Goal: Information Seeking & Learning: Learn about a topic

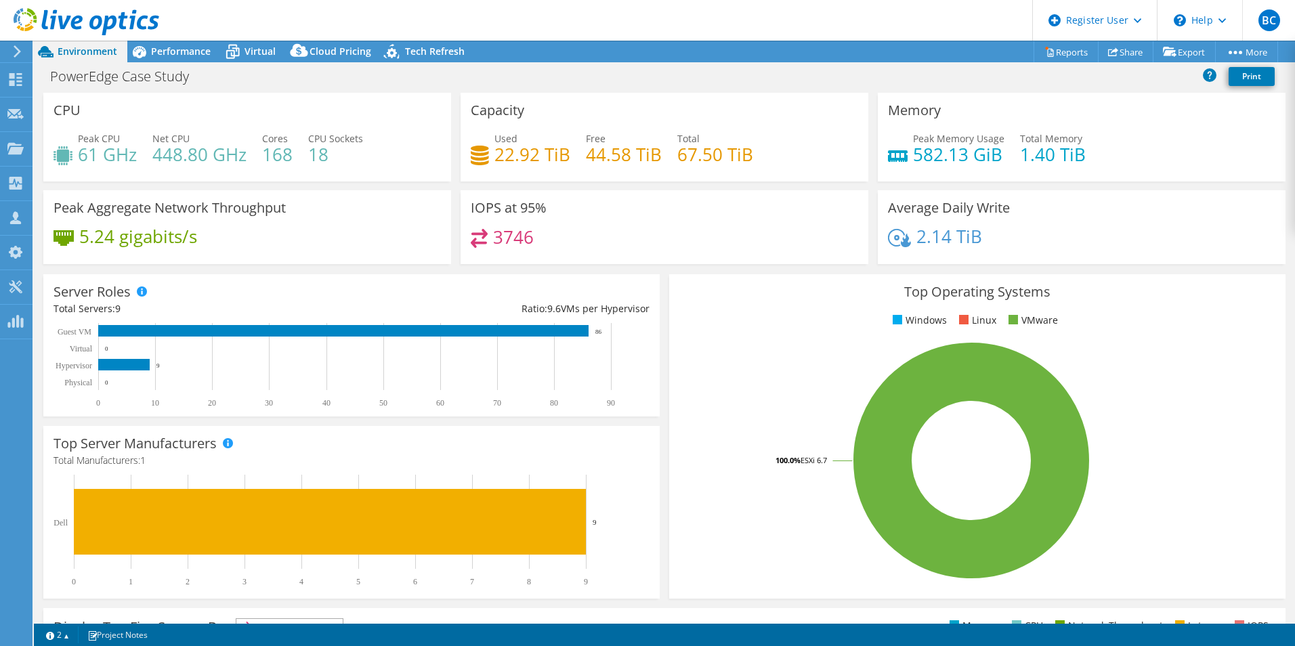
select select "USD"
click at [266, 51] on span "Virtual" at bounding box center [260, 51] width 31 height 13
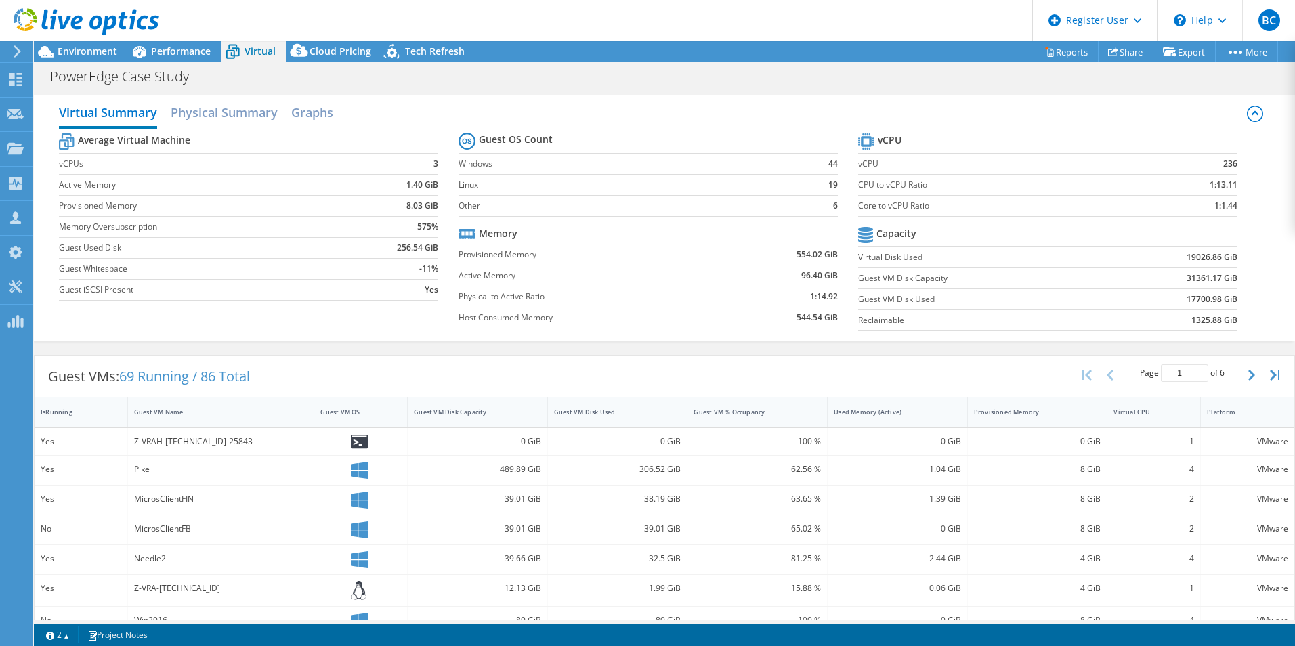
click at [208, 39] on header "BC Dell User [PERSON_NAME] [PERSON_NAME][EMAIL_ADDRESS][PERSON_NAME][DOMAIN_NAM…" at bounding box center [647, 20] width 1295 height 41
click at [197, 47] on span "Performance" at bounding box center [181, 51] width 60 height 13
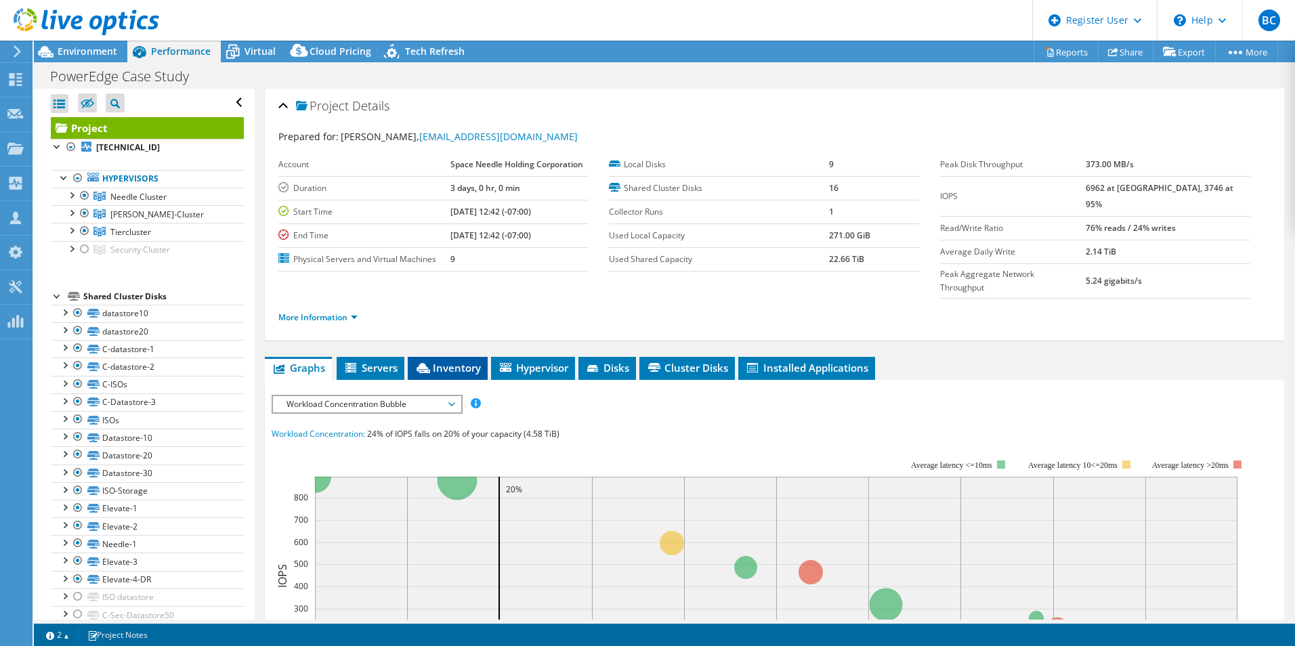
click at [453, 357] on li "Inventory" at bounding box center [448, 368] width 80 height 23
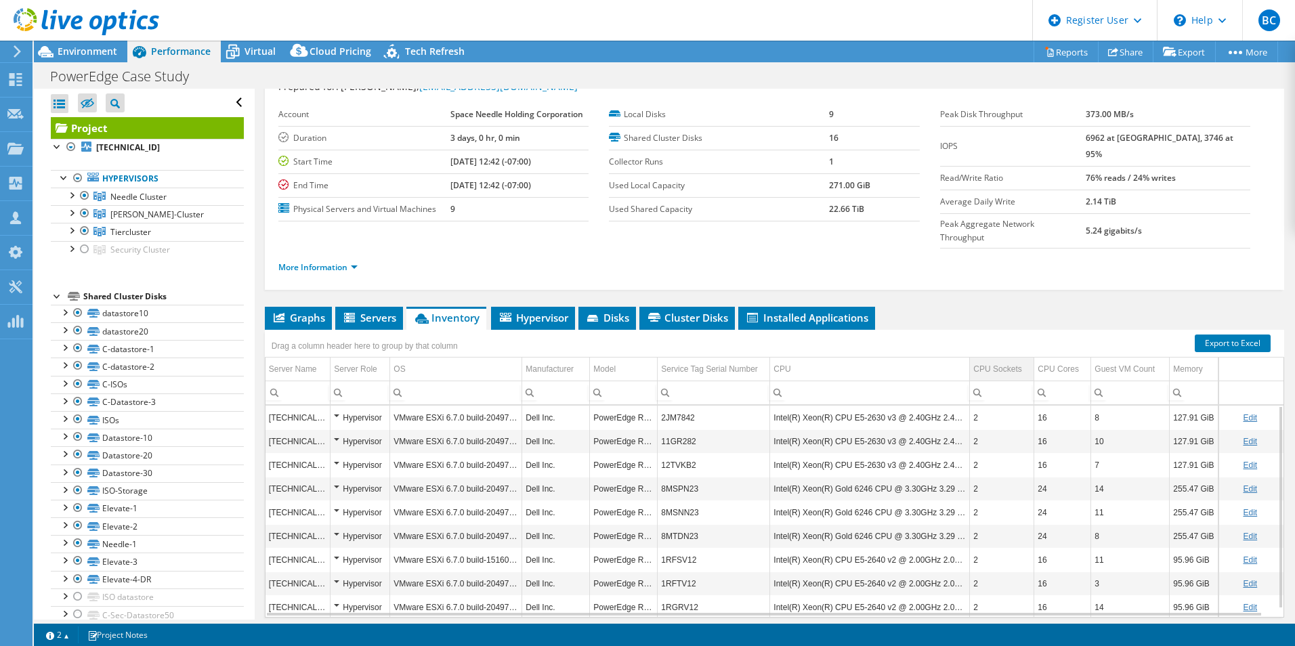
drag, startPoint x: 1017, startPoint y: 338, endPoint x: 1017, endPoint y: 369, distance: 31.2
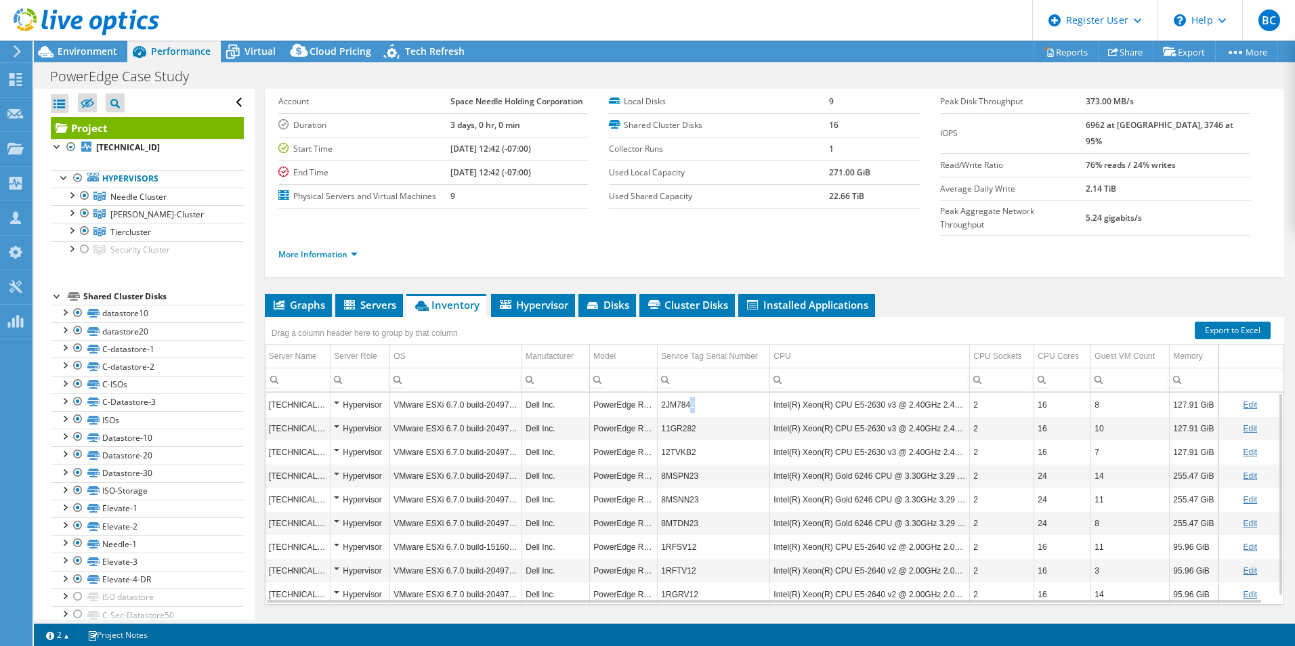
drag, startPoint x: 694, startPoint y: 379, endPoint x: 688, endPoint y: 380, distance: 6.8
click at [688, 393] on td "2JM7842" at bounding box center [714, 405] width 112 height 24
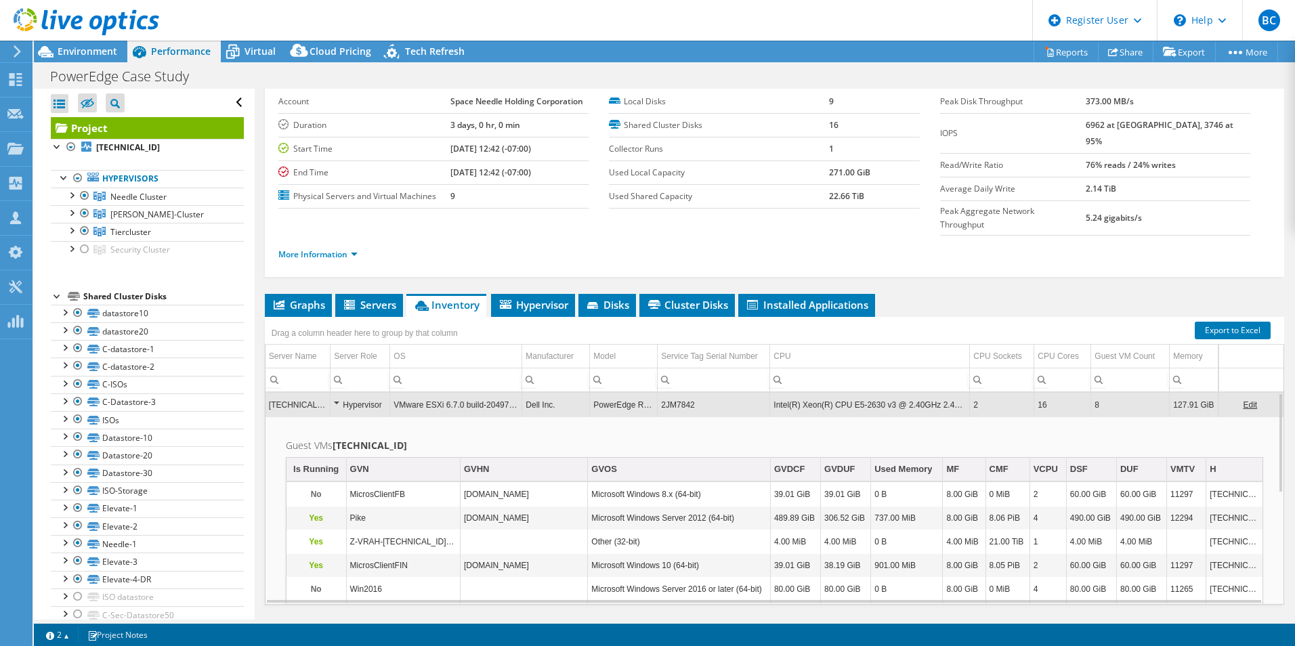
click at [697, 371] on input "Column Service Tag Serial Number, Filter cell" at bounding box center [714, 380] width 112 height 18
click at [510, 294] on li "Hypervisor" at bounding box center [533, 305] width 84 height 23
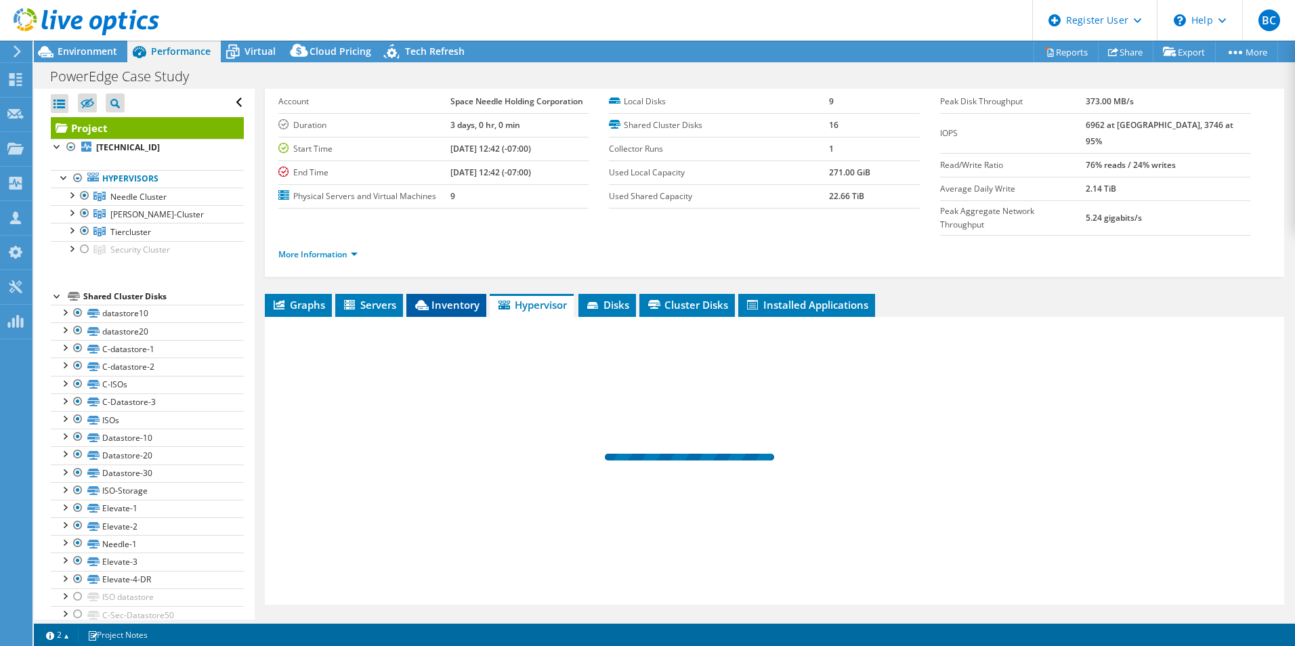
click at [456, 298] on span "Inventory" at bounding box center [446, 305] width 66 height 14
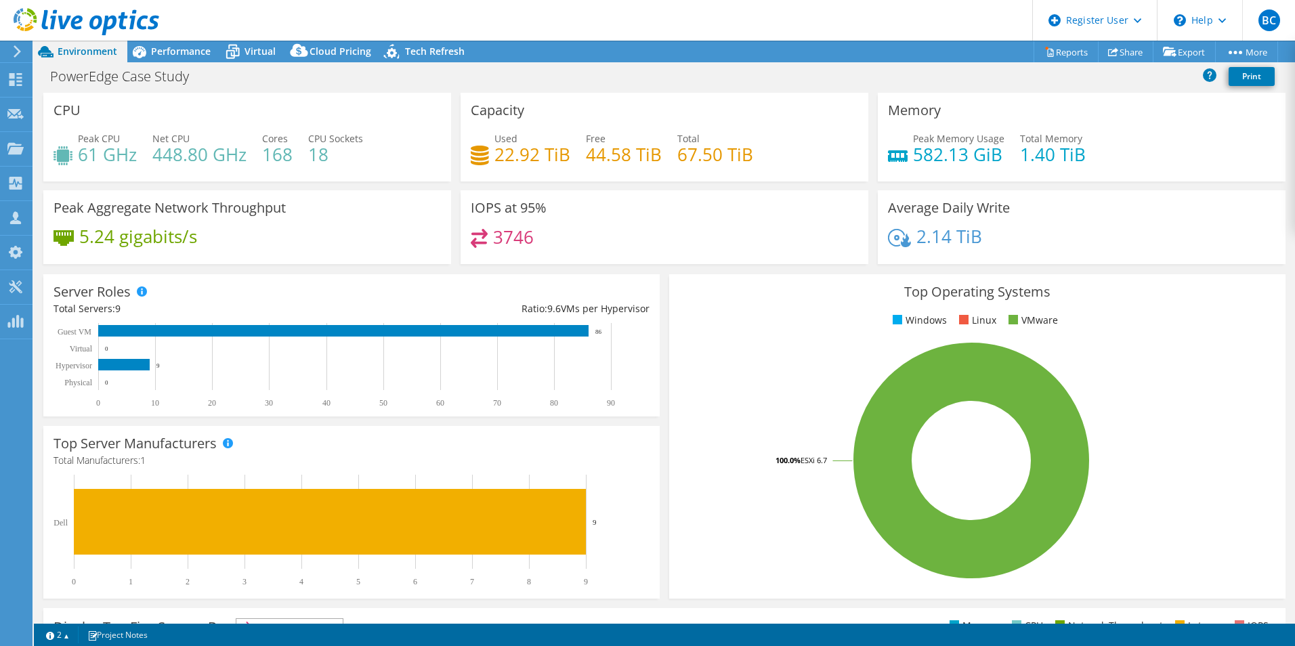
select select "USD"
